Goal: Find contact information: Find contact information

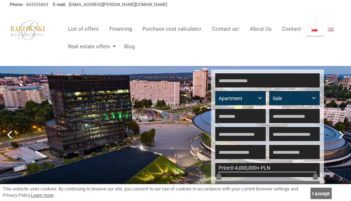
drag, startPoint x: 206, startPoint y: 49, endPoint x: 198, endPoint y: 50, distance: 8.2
click at [206, 49] on ul "List of offers Financing Purchase cost calculator Contact us! About Us Contact …" at bounding box center [202, 37] width 279 height 35
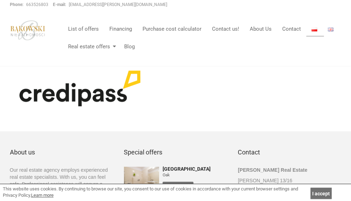
scroll to position [1357, 0]
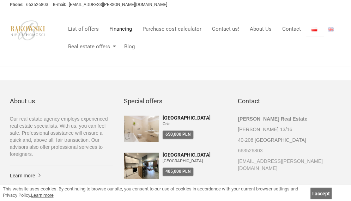
click at [118, 26] on font "Financing" at bounding box center [120, 29] width 23 height 6
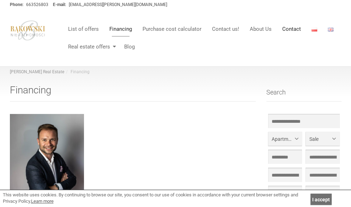
click at [286, 29] on font "Contact" at bounding box center [291, 29] width 19 height 6
